Goal: Information Seeking & Learning: Learn about a topic

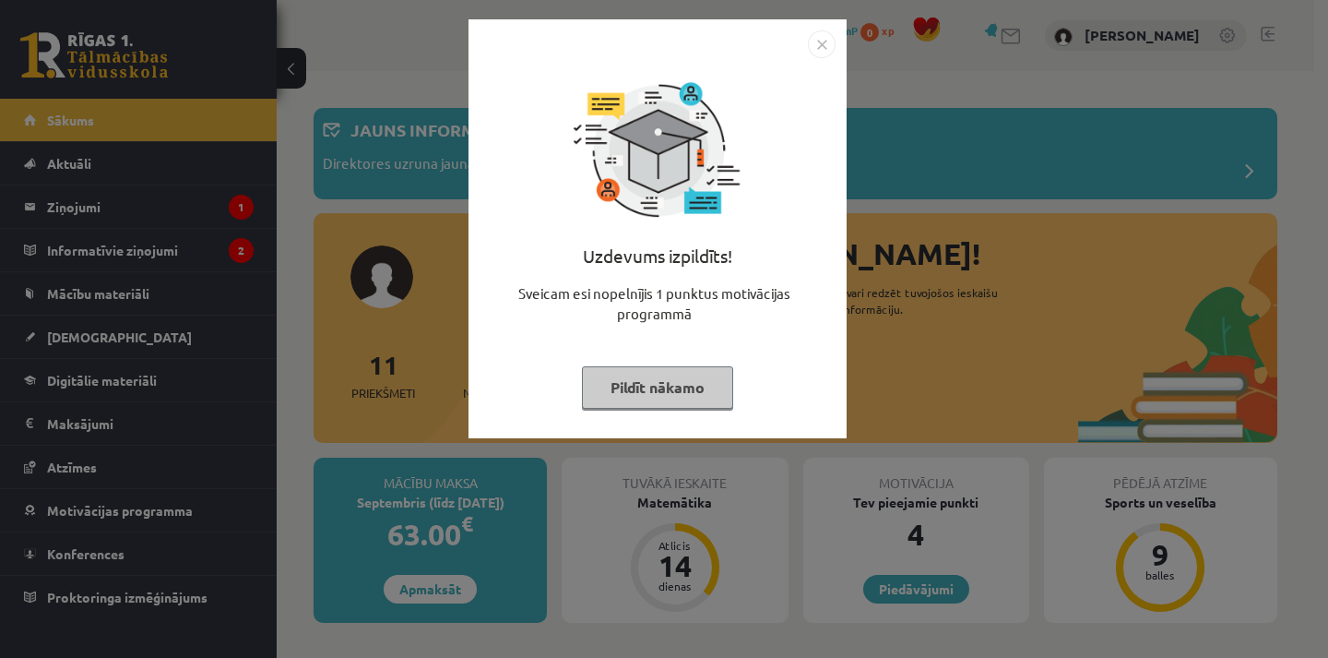
click at [691, 384] on button "Pildīt nākamo" at bounding box center [657, 387] width 151 height 42
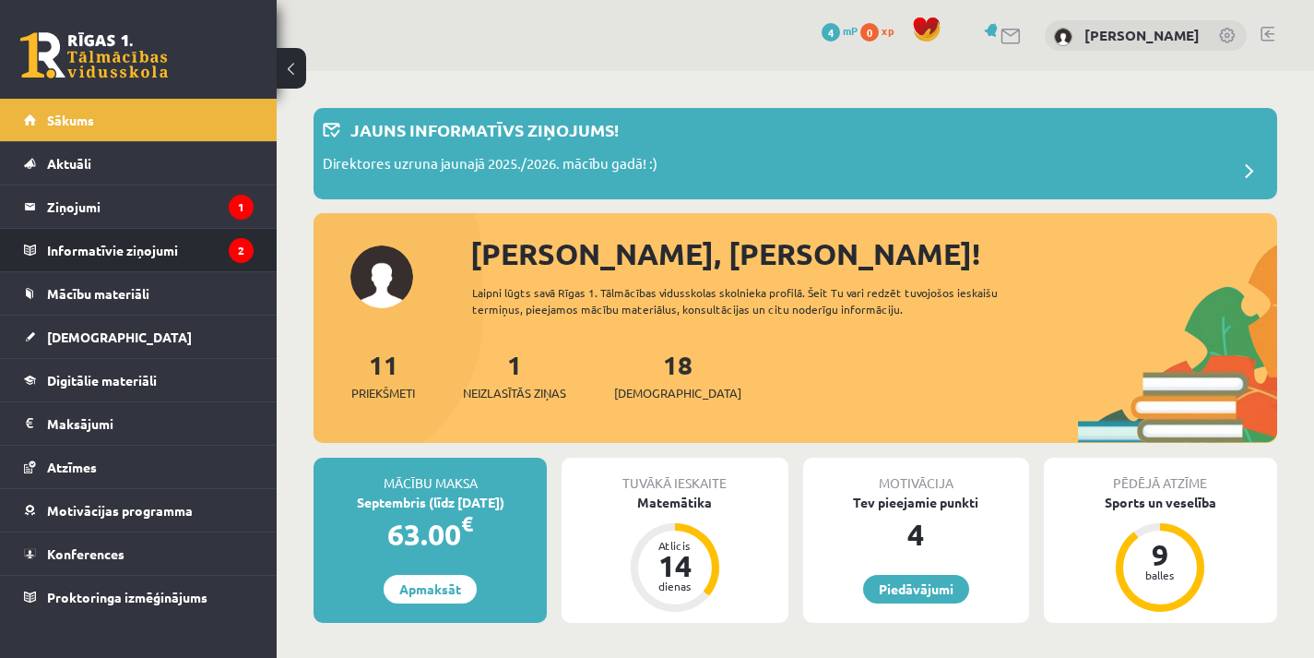
click at [223, 228] on li "Informatīvie ziņojumi 2" at bounding box center [138, 250] width 277 height 44
click at [164, 243] on legend "Informatīvie ziņojumi 2" at bounding box center [150, 250] width 207 height 42
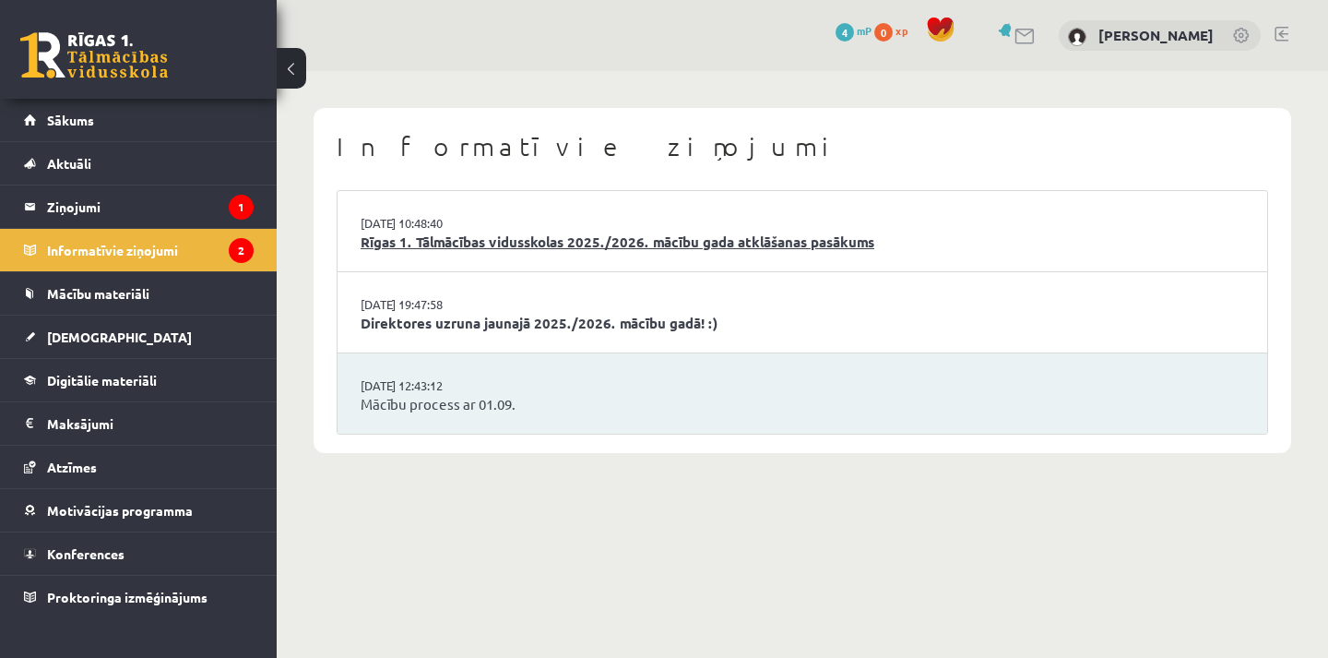
click at [449, 241] on link "Rīgas 1. Tālmācības vidusskolas 2025./2026. mācību gada atklāšanas pasākums" at bounding box center [802, 241] width 883 height 21
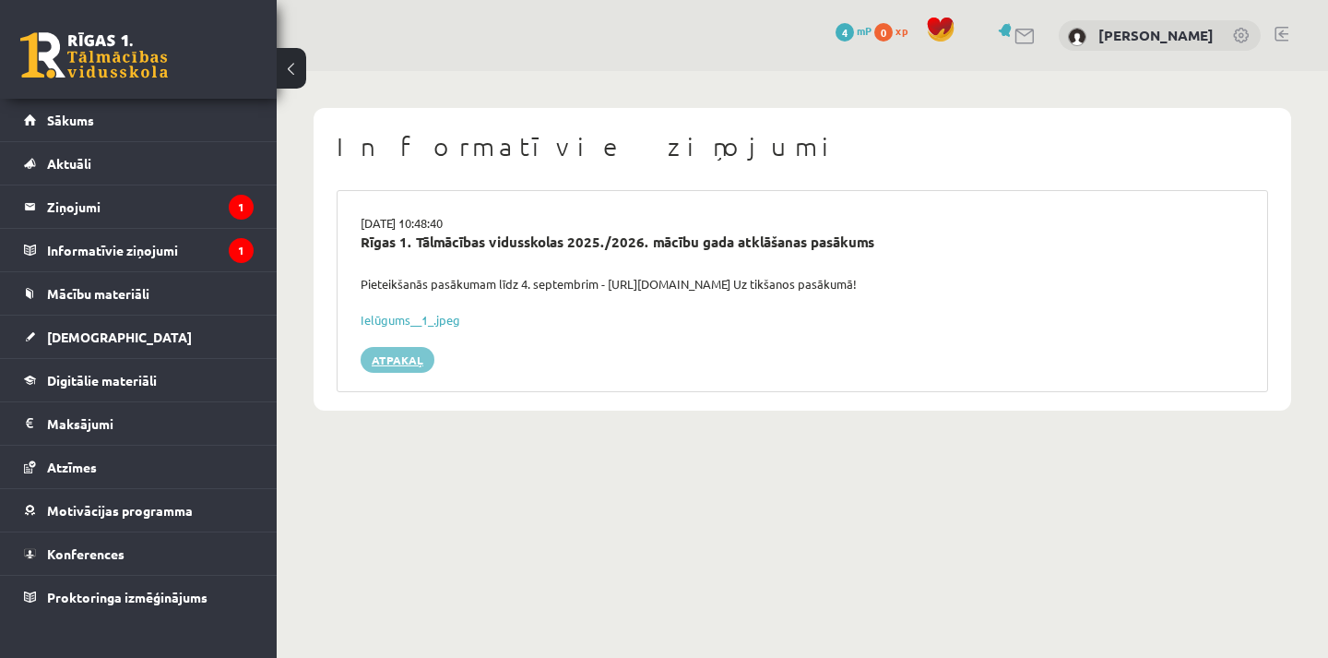
click at [389, 355] on link "Atpakaļ" at bounding box center [398, 360] width 74 height 26
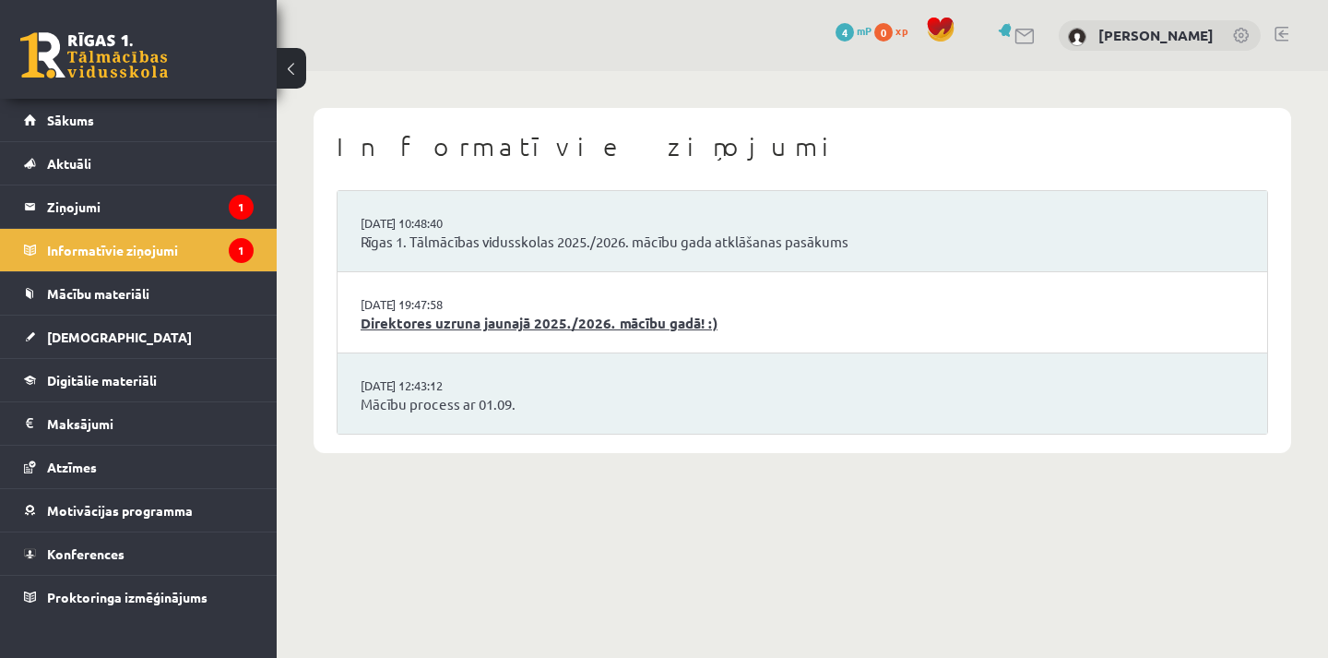
click at [456, 325] on link "Direktores uzruna jaunajā 2025./2026. mācību gadā! :)" at bounding box center [802, 323] width 883 height 21
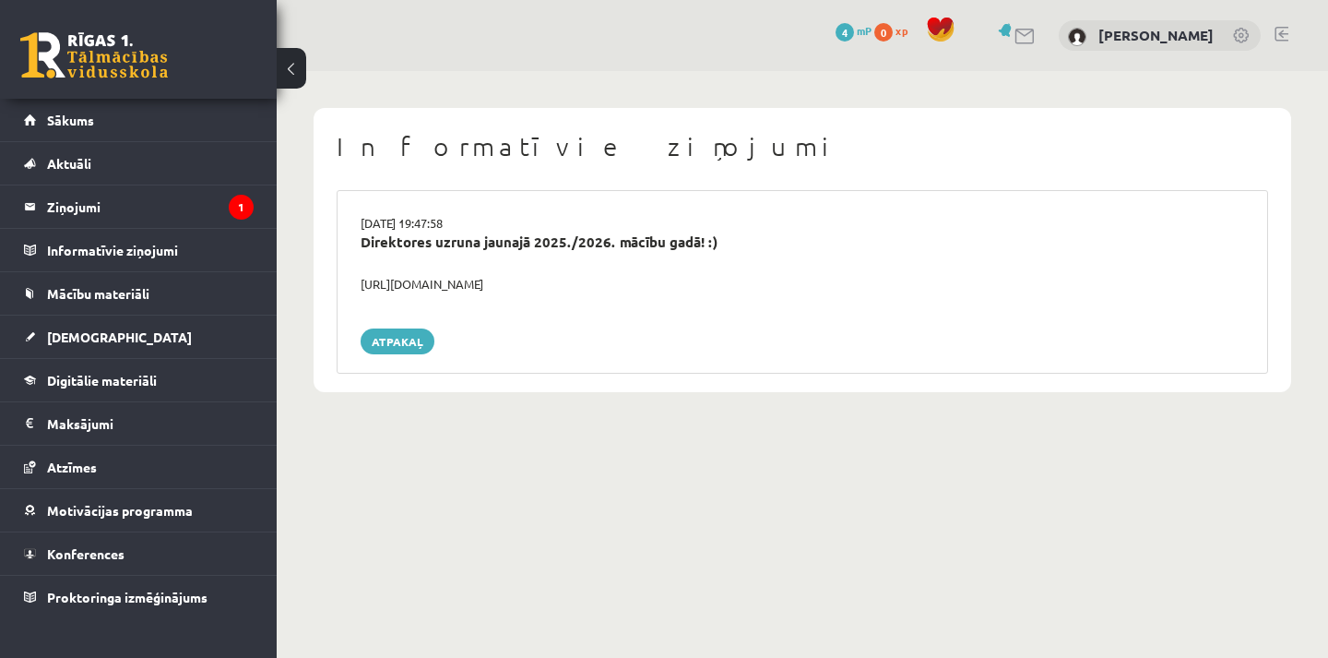
click at [288, 80] on button at bounding box center [292, 68] width 30 height 41
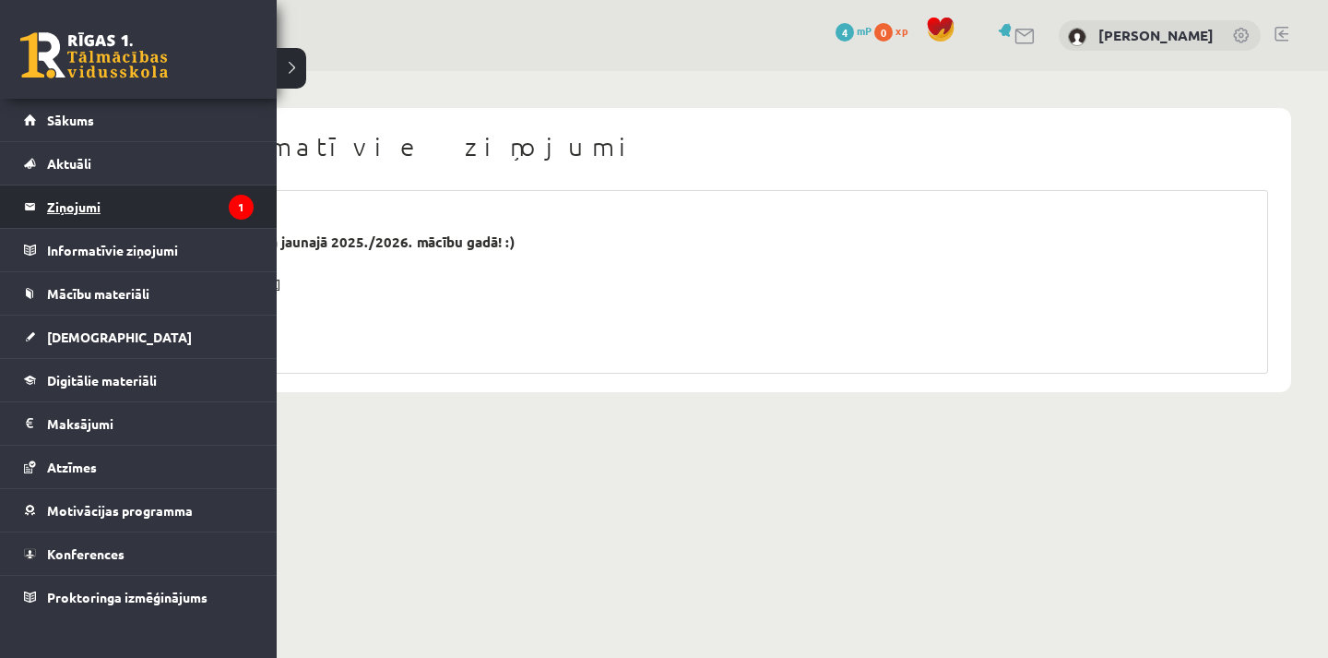
click at [147, 190] on legend "Ziņojumi 1" at bounding box center [150, 206] width 207 height 42
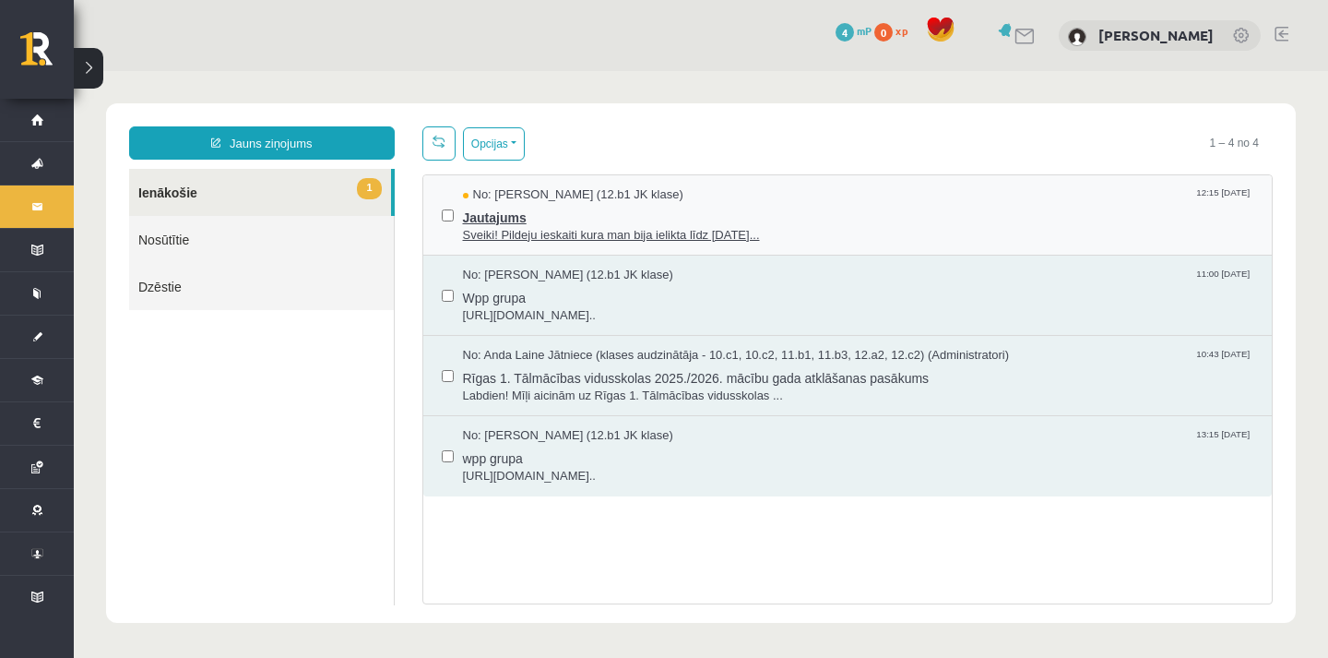
click at [575, 220] on span "Jautajums" at bounding box center [858, 215] width 791 height 23
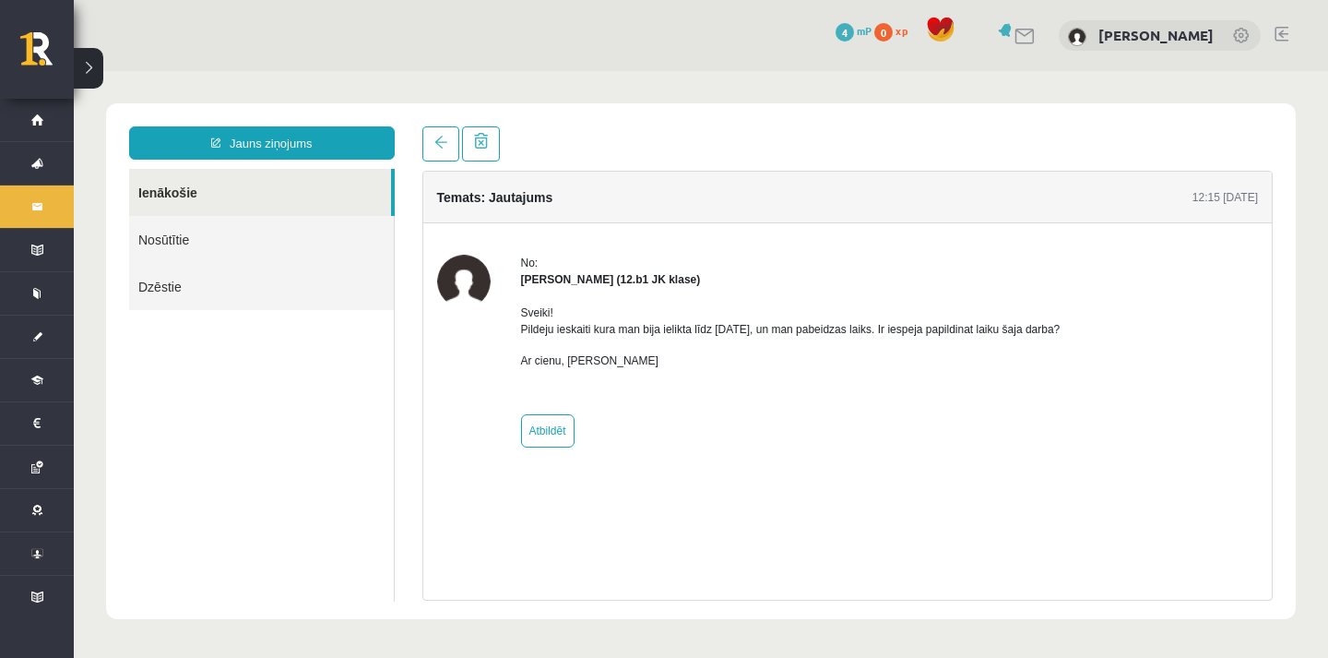
click at [314, 230] on link "Nosūtītie" at bounding box center [261, 239] width 265 height 47
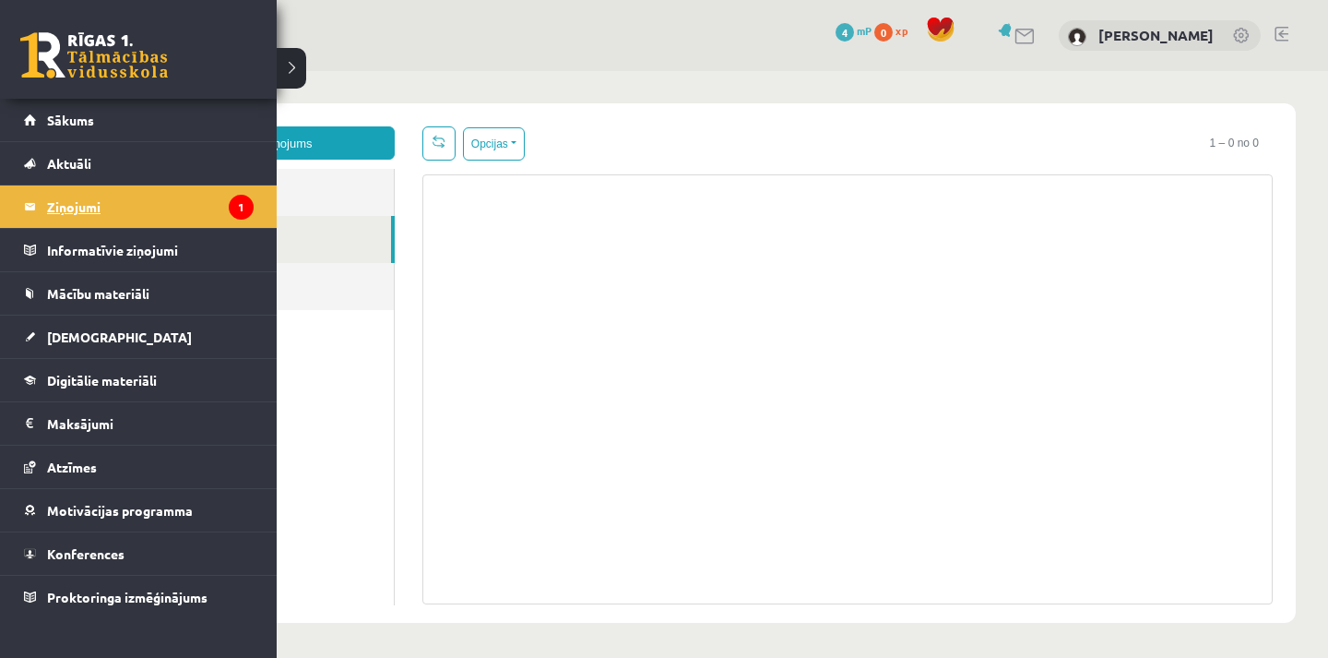
click at [95, 186] on legend "Ziņojumi 1" at bounding box center [150, 206] width 207 height 42
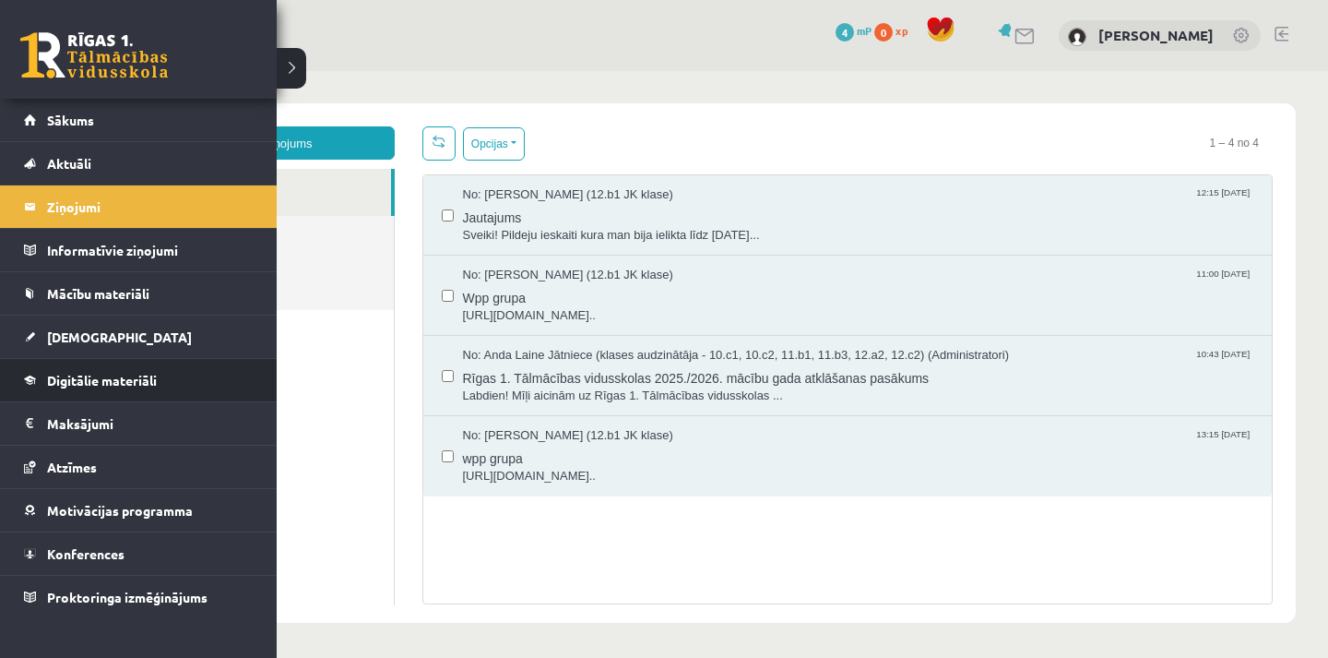
click at [18, 382] on li "Digitālie materiāli Programma Biežāk uzdotie jautājumi" at bounding box center [138, 380] width 277 height 44
click at [40, 385] on link "Digitālie materiāli" at bounding box center [139, 380] width 230 height 42
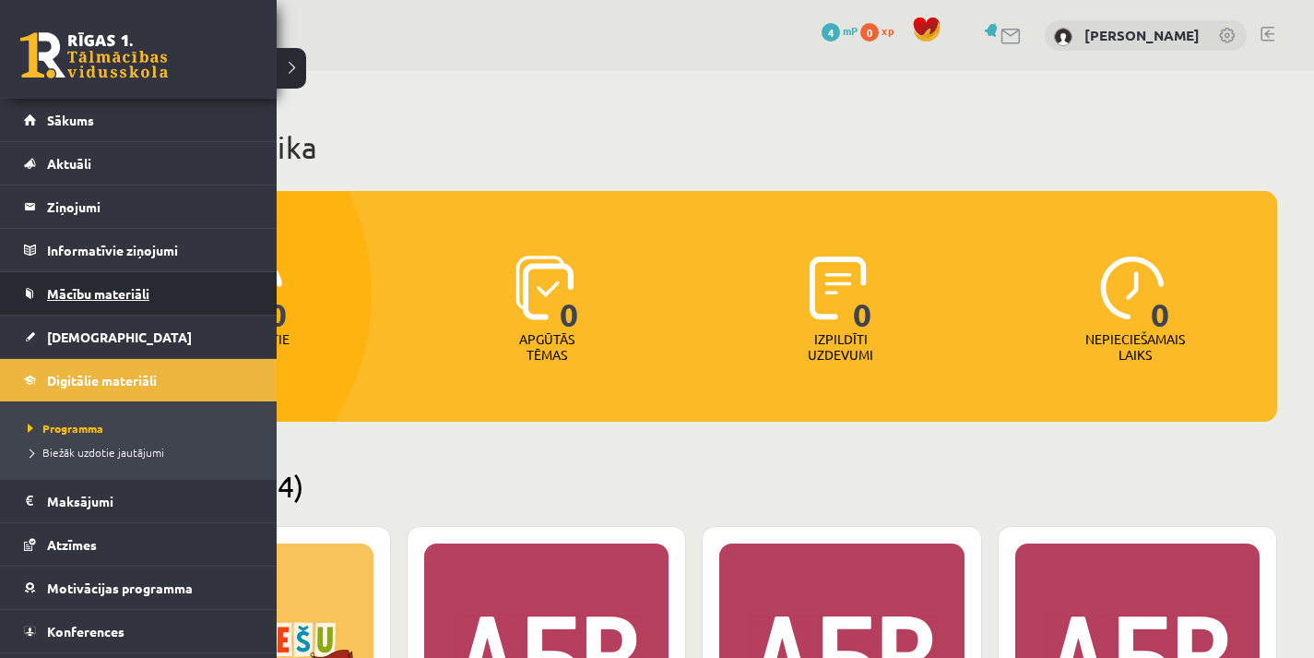
click at [124, 290] on span "Mācību materiāli" at bounding box center [98, 293] width 102 height 17
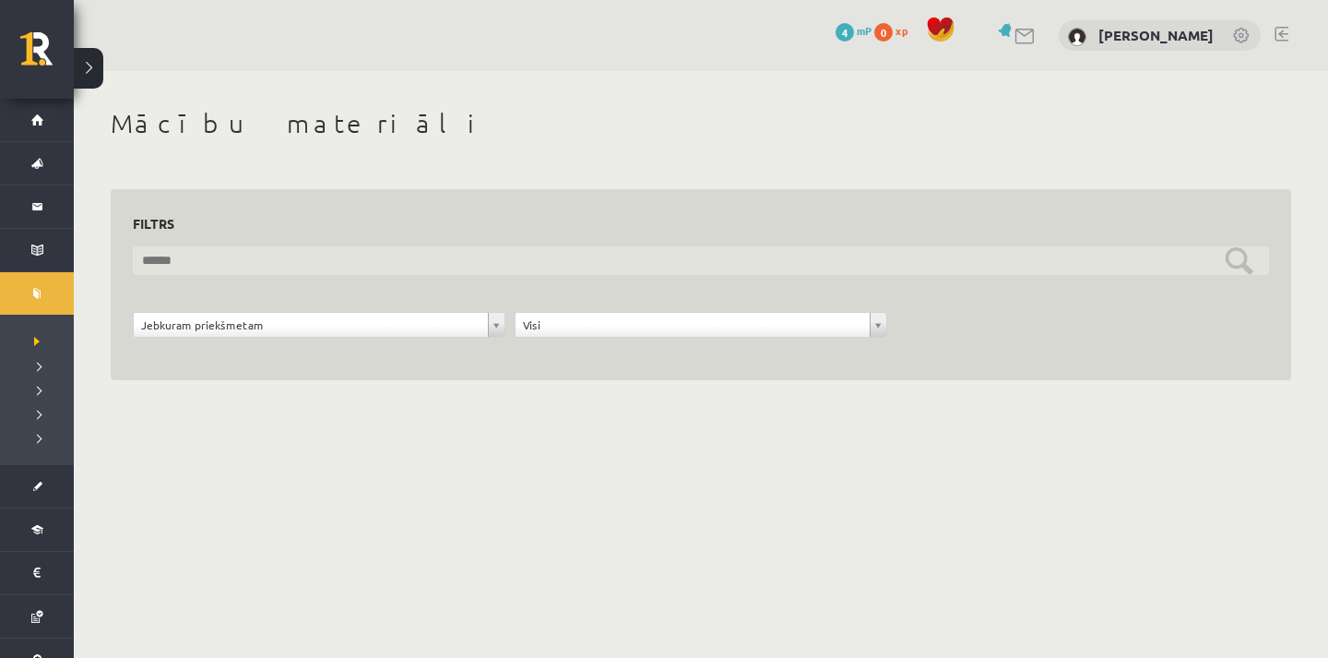
click at [263, 256] on input "text" at bounding box center [701, 260] width 1136 height 29
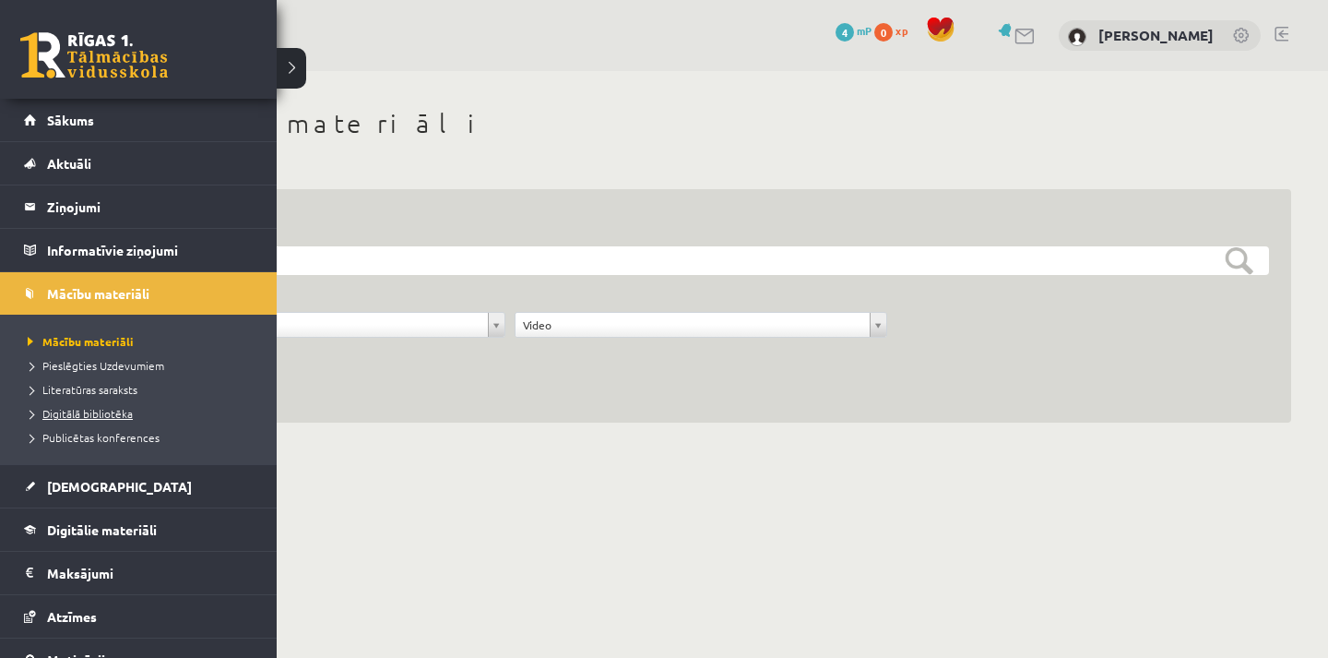
click at [95, 409] on span "Digitālā bibliotēka" at bounding box center [78, 413] width 110 height 15
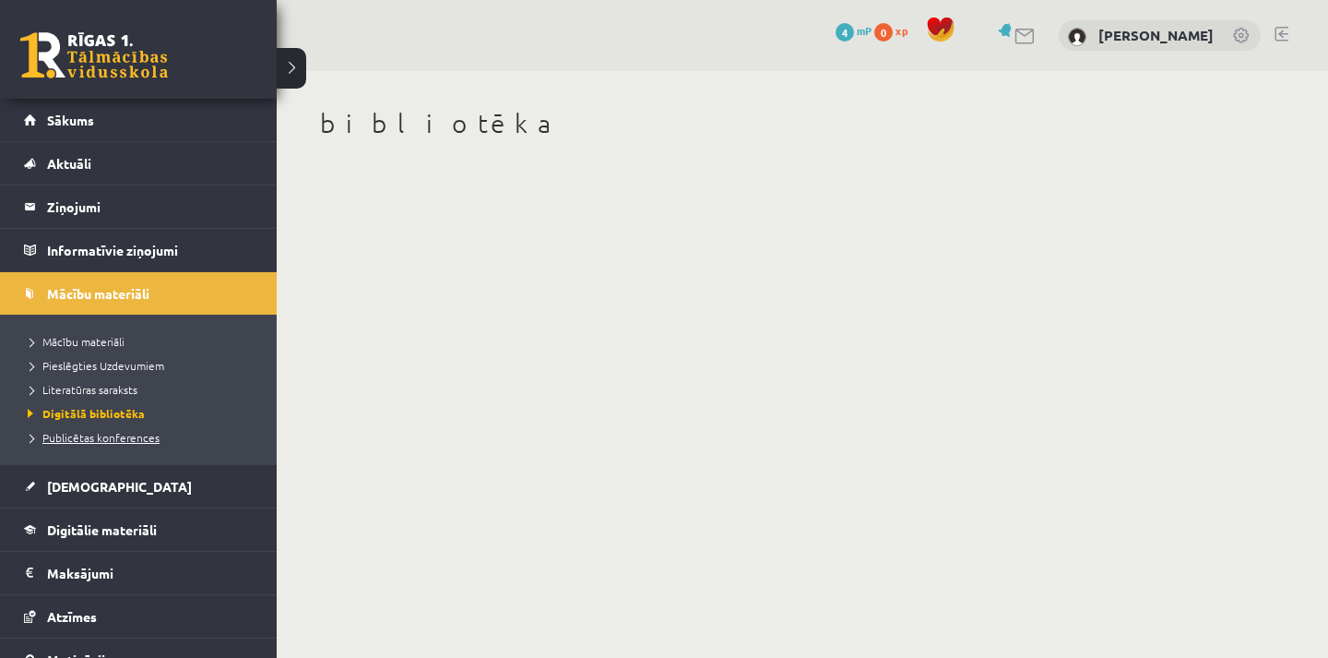
click at [108, 441] on span "Publicētas konferences" at bounding box center [91, 437] width 136 height 15
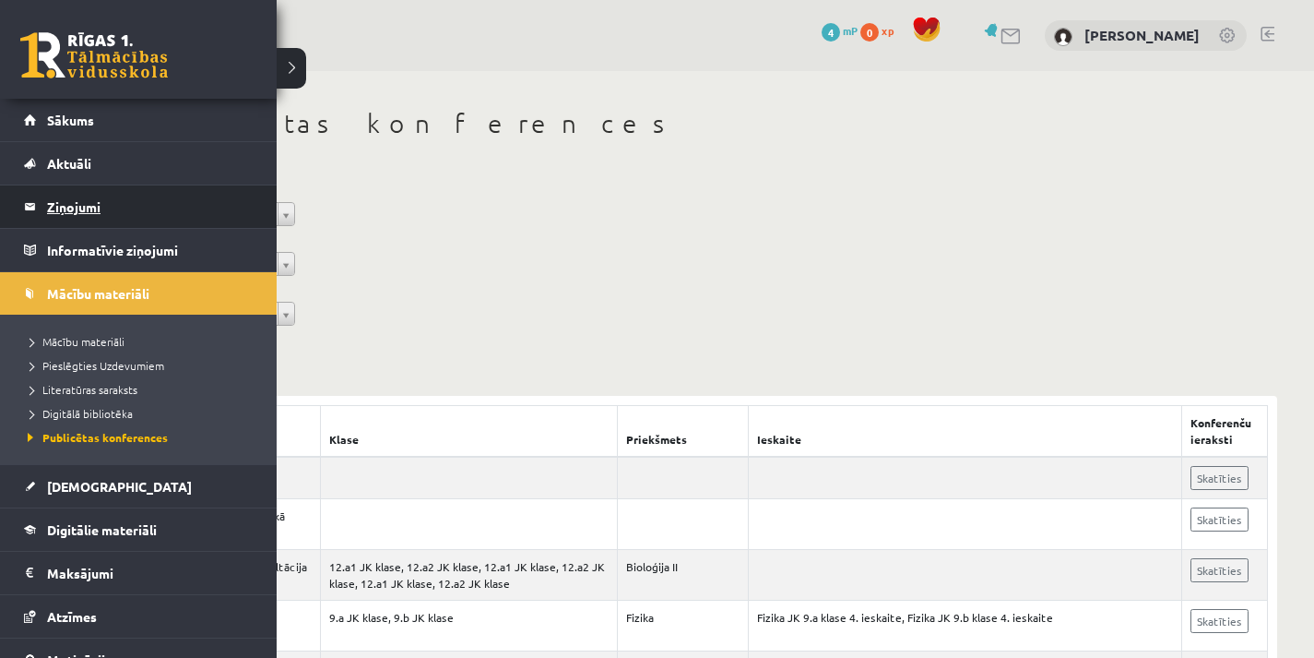
click at [113, 201] on legend "Ziņojumi 1" at bounding box center [150, 206] width 207 height 42
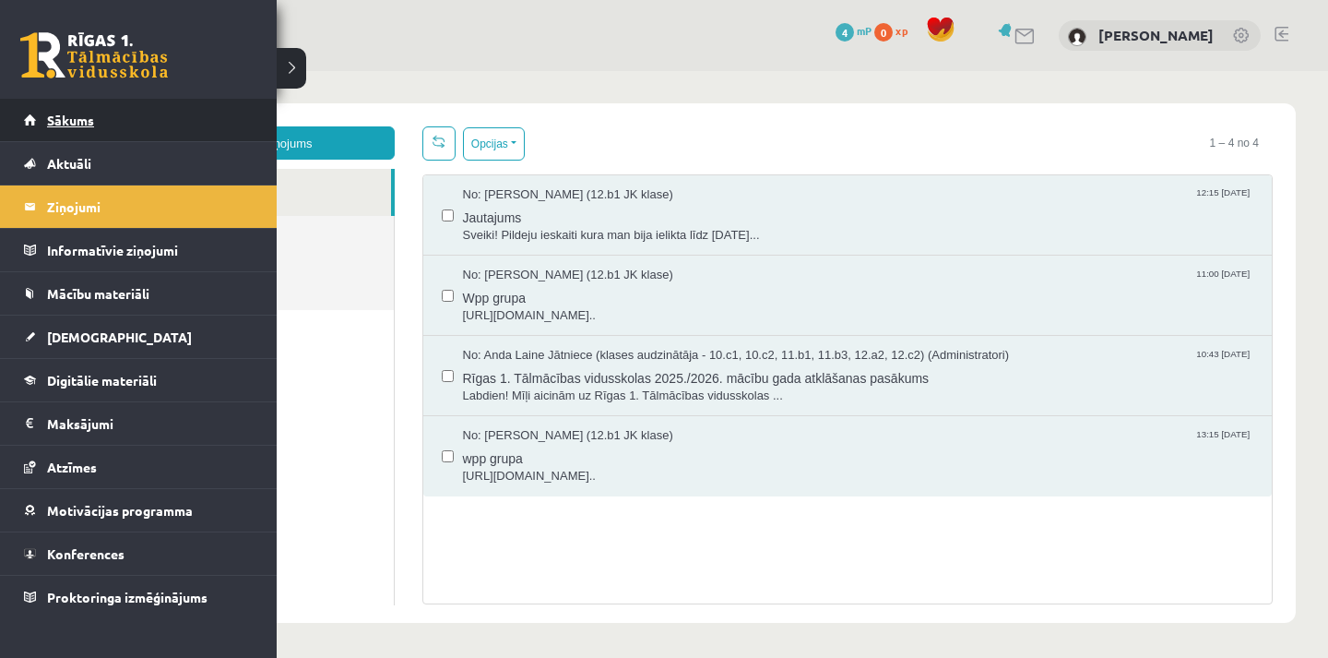
click at [55, 119] on span "Sākums" at bounding box center [70, 120] width 47 height 17
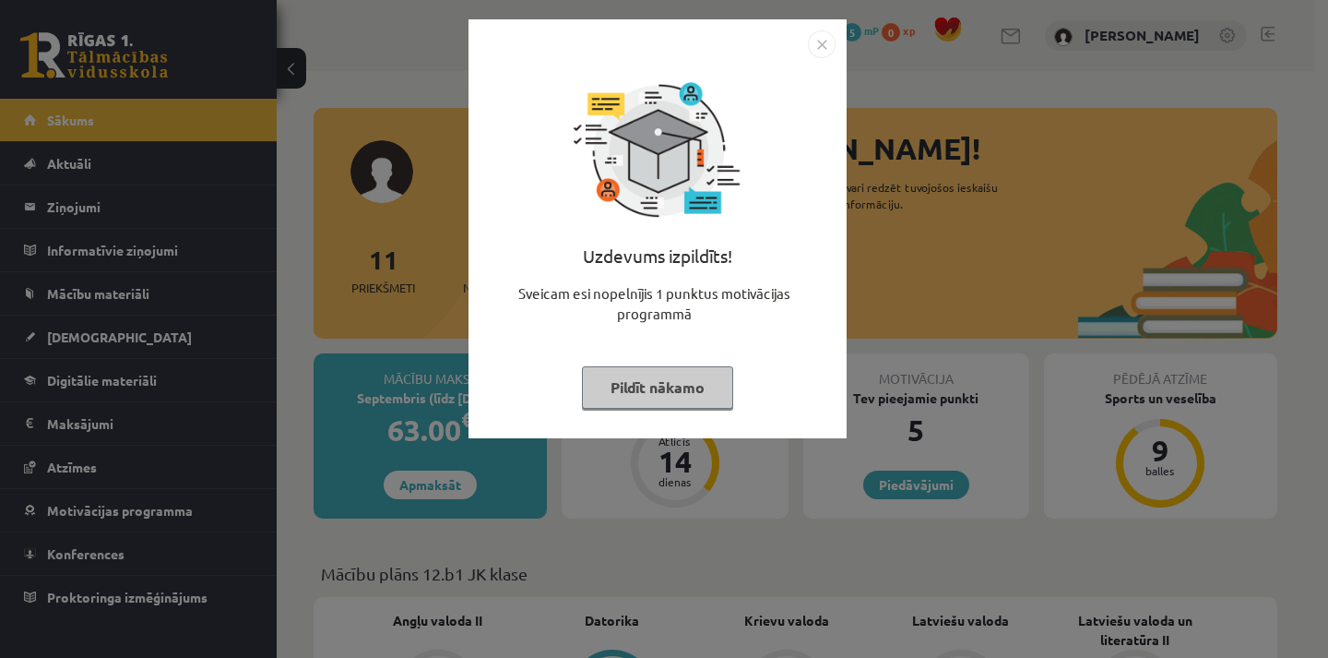
drag, startPoint x: 823, startPoint y: 59, endPoint x: 821, endPoint y: 41, distance: 17.6
click at [821, 41] on div "Uzdevums izpildīts! Sveicam esi nopelnījis 1 punktus motivācijas programmā Pild…" at bounding box center [657, 228] width 378 height 419
click at [821, 41] on img "Close" at bounding box center [822, 44] width 28 height 28
